Goal: Navigation & Orientation: Find specific page/section

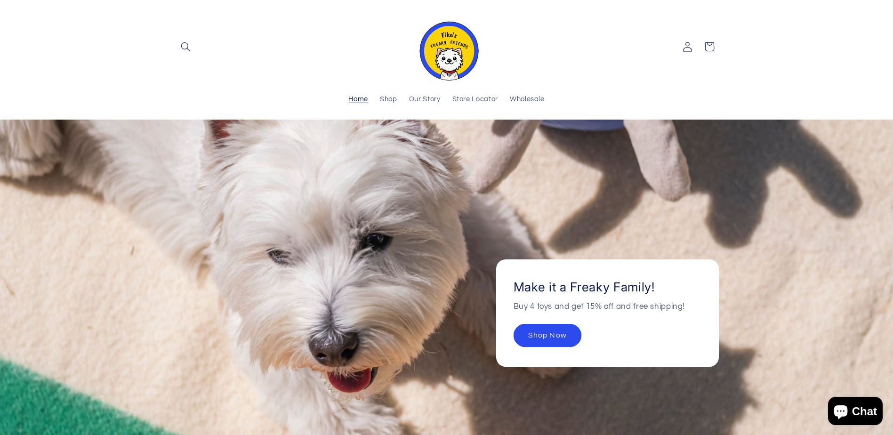
scroll to position [141, 0]
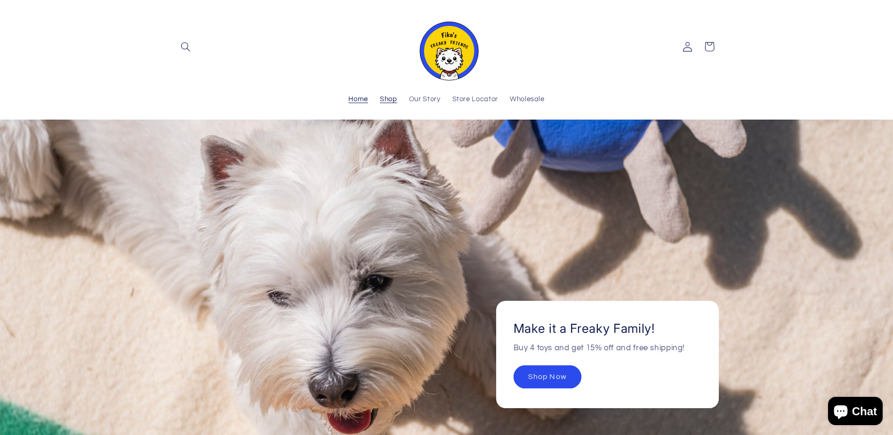
click at [386, 98] on span "Shop" at bounding box center [388, 99] width 17 height 9
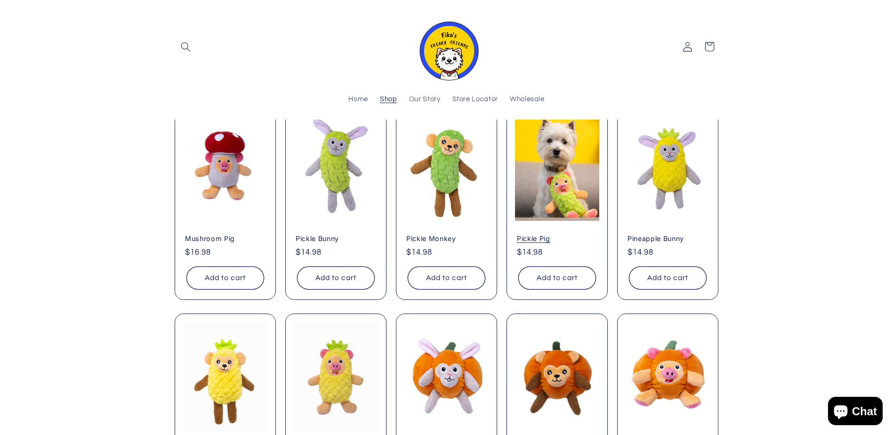
scroll to position [330, 0]
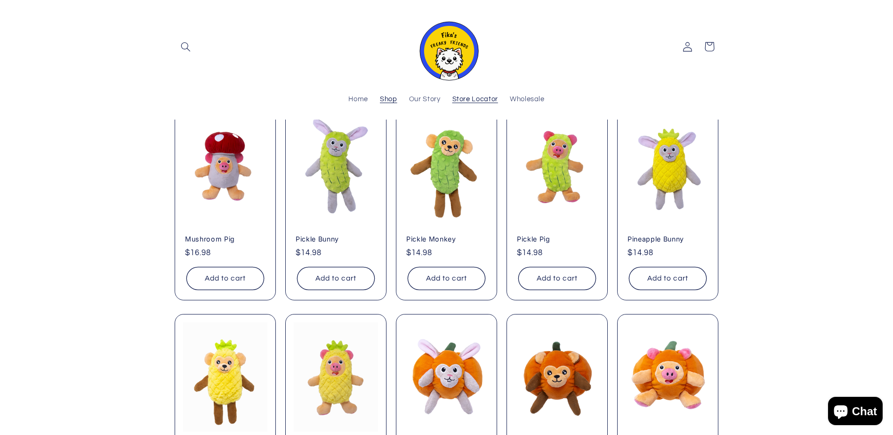
click at [467, 100] on span "Store Locator" at bounding box center [475, 99] width 46 height 9
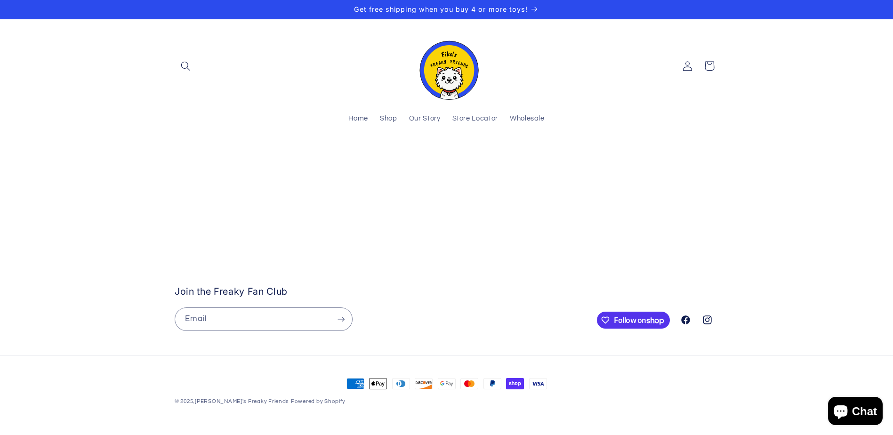
scroll to position [94, 0]
click at [105, 158] on stockist-store-locator at bounding box center [446, 158] width 893 height 0
click at [0, 158] on stockist-store-locator at bounding box center [446, 158] width 893 height 0
click at [68, 158] on stockist-store-locator at bounding box center [446, 158] width 893 height 0
